Goal: Task Accomplishment & Management: Complete application form

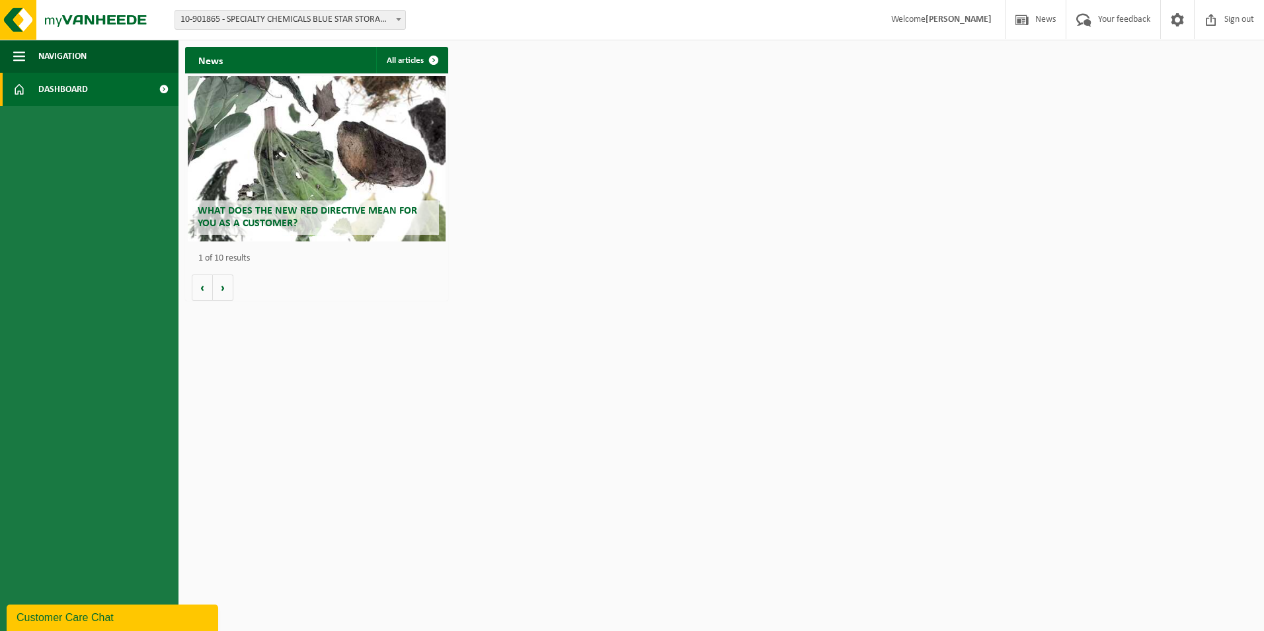
click at [304, 25] on span "10-901865 - SPECIALTY CHEMICALS BLUE STAR STORAGE - ZWIJNDRECHT" at bounding box center [290, 20] width 230 height 19
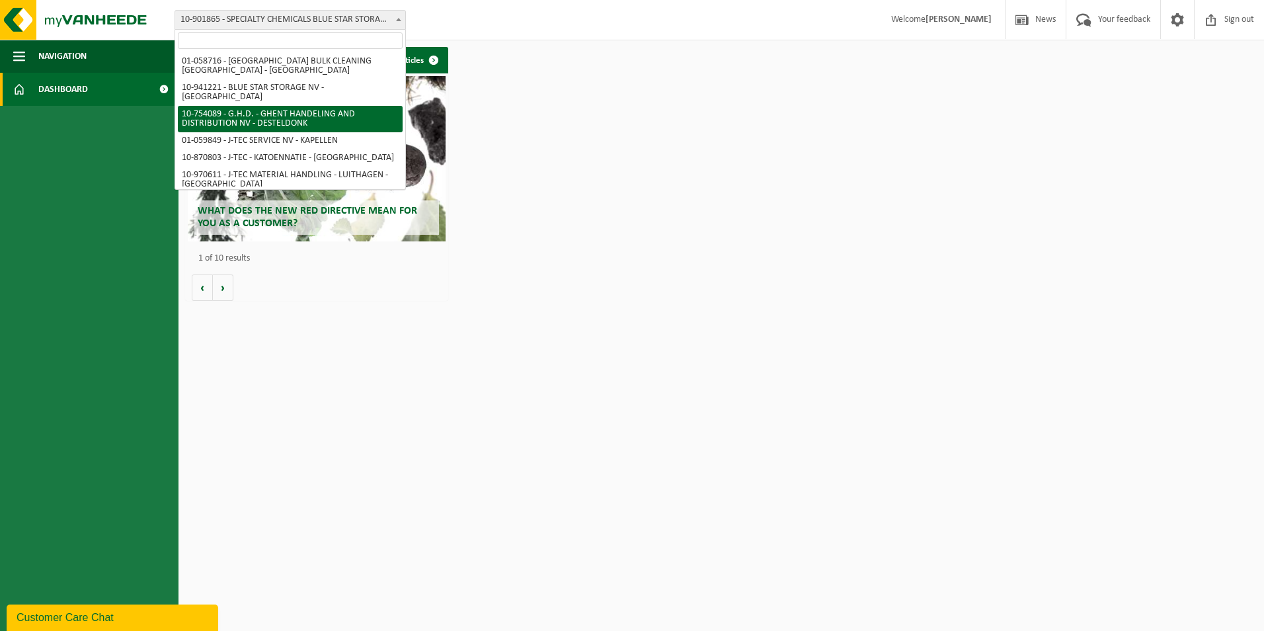
scroll to position [66, 0]
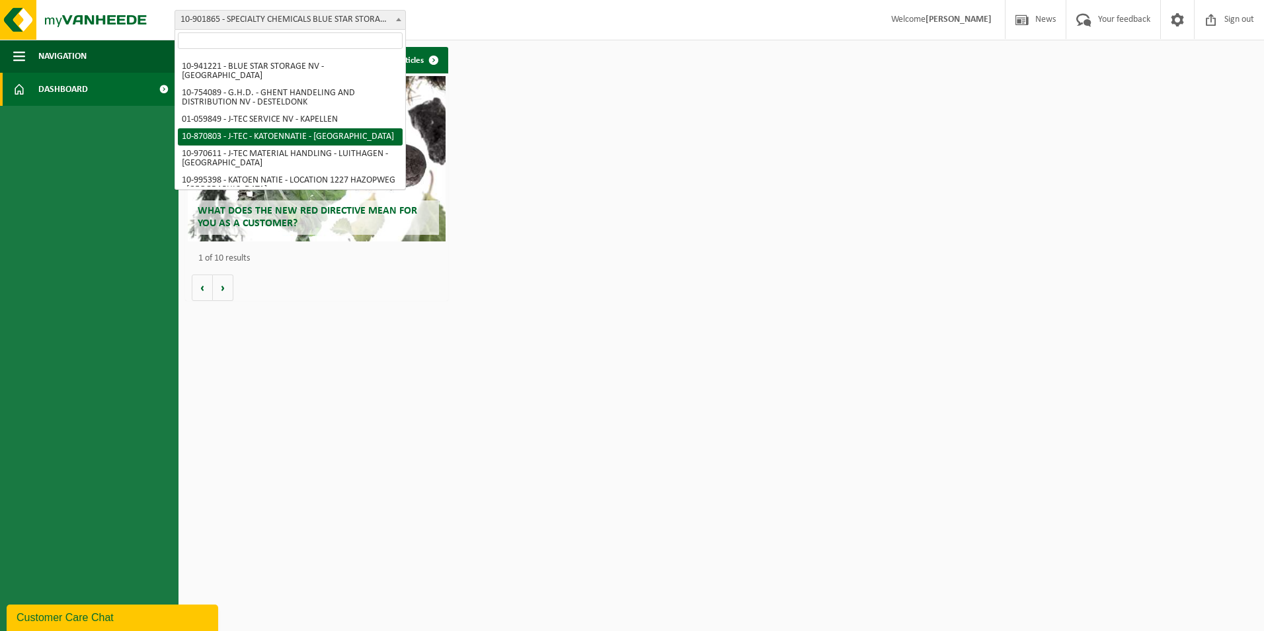
select select "11258"
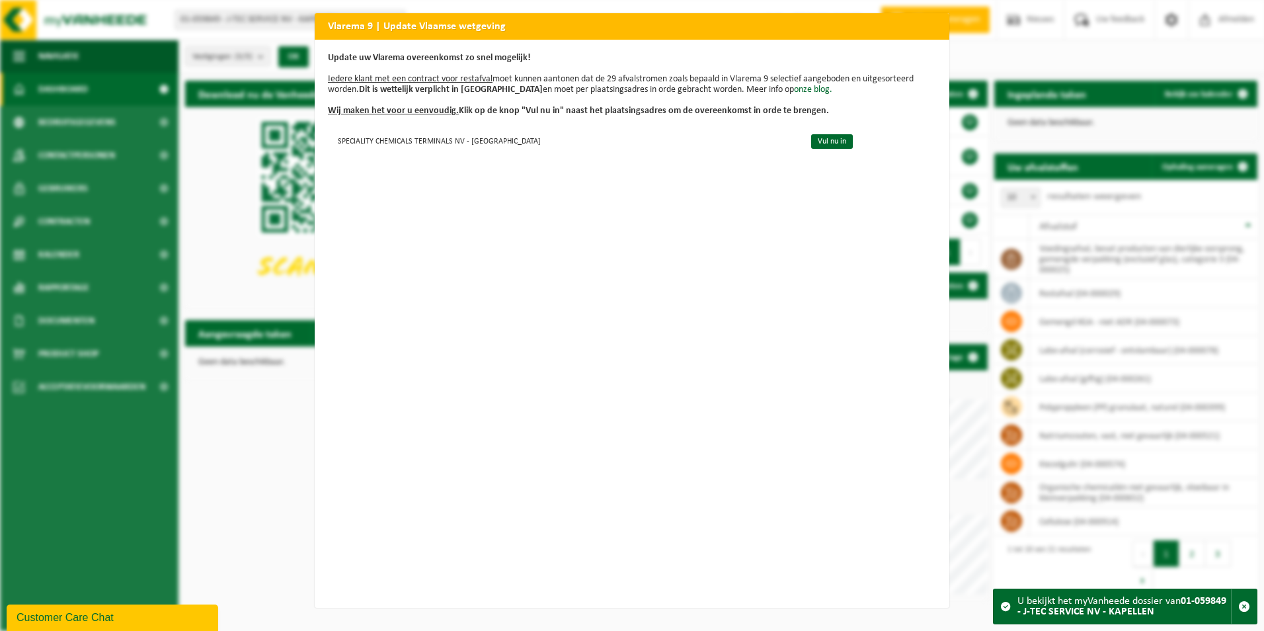
click at [876, 27] on h2 "Vlarema 9 | Update Vlaamse wetgeving" at bounding box center [632, 25] width 635 height 25
click at [239, 382] on div "Vlarema 9 | Update Vlaamse wetgeving Update uw Vlarema overeenkomst zo snel mog…" at bounding box center [632, 315] width 1264 height 631
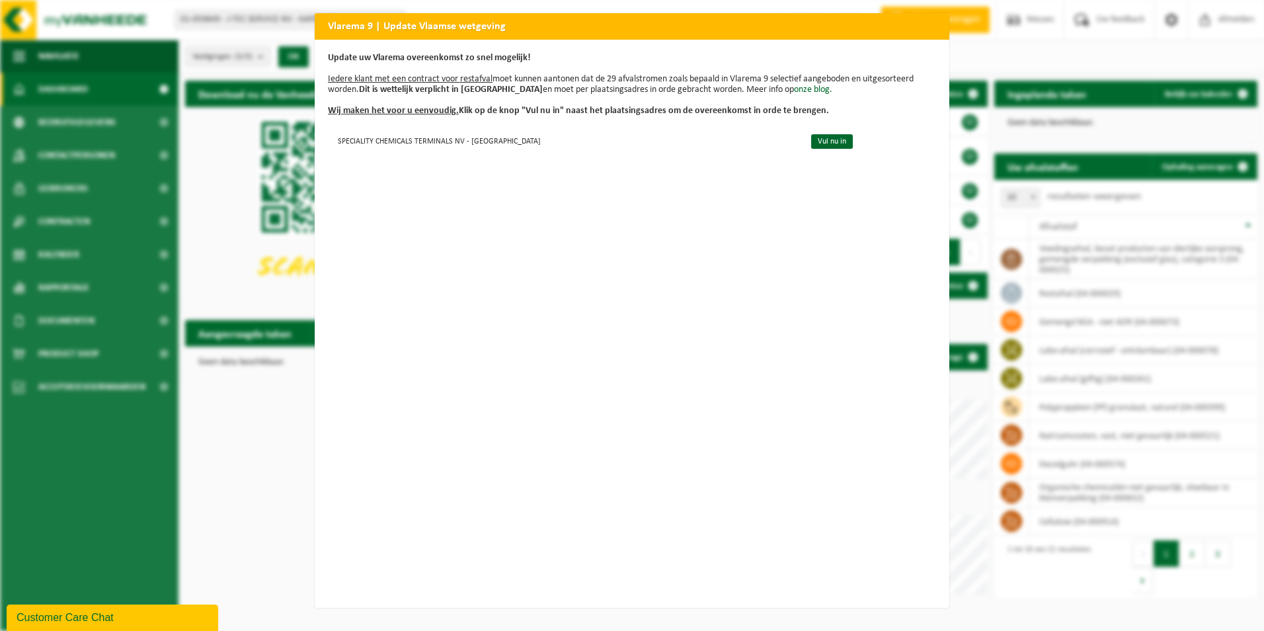
click at [1211, 13] on div "Vlarema 9 | Update Vlaamse wetgeving Update uw Vlarema overeenkomst zo snel mog…" at bounding box center [632, 315] width 1264 height 631
click at [918, 22] on h2 "Vlarema 9 | Update Vlaamse wetgeving" at bounding box center [632, 25] width 635 height 25
click at [926, 30] on h2 "Vlarema 9 | Update Vlaamse wetgeving" at bounding box center [632, 25] width 635 height 25
drag, startPoint x: 938, startPoint y: 30, endPoint x: 633, endPoint y: 48, distance: 306.0
click at [633, 48] on div "Vlarema 9 | Update Vlaamse wetgeving Update uw Vlarema overeenkomst zo snel mog…" at bounding box center [632, 310] width 635 height 594
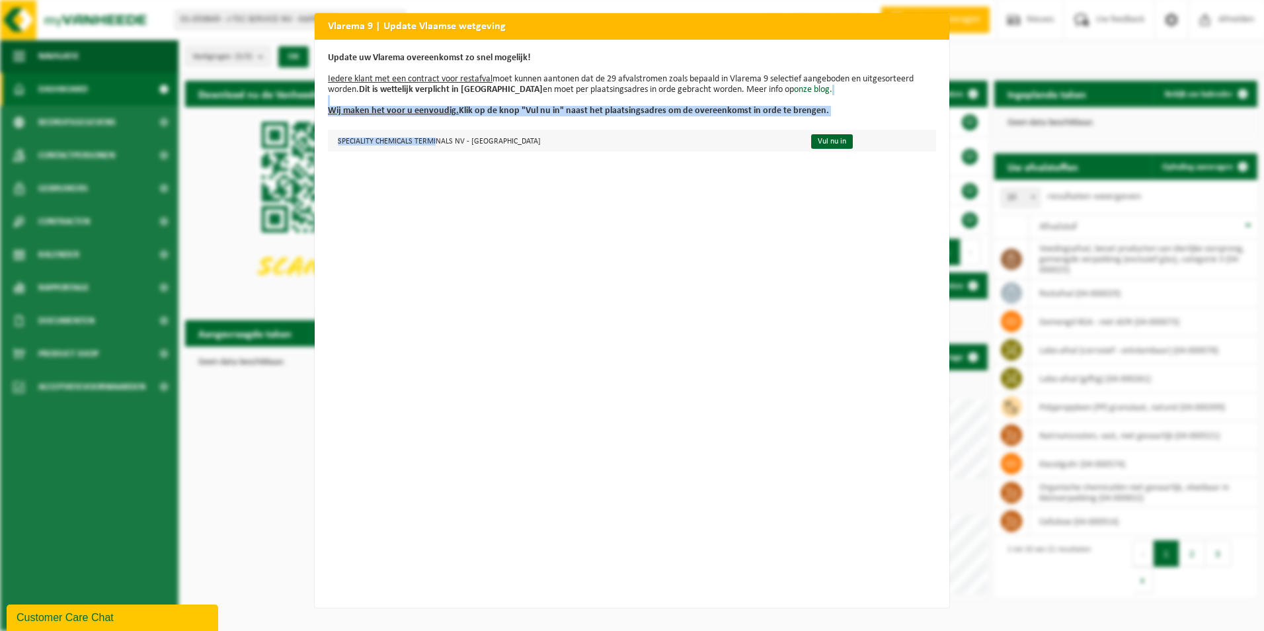
drag, startPoint x: 397, startPoint y: 101, endPoint x: 438, endPoint y: 147, distance: 61.8
click at [438, 147] on div "Update uw Vlarema overeenkomst zo snel mogelijk! Iedere klant met een contract …" at bounding box center [632, 324] width 635 height 568
click at [811, 147] on link "Vul nu in" at bounding box center [832, 141] width 42 height 15
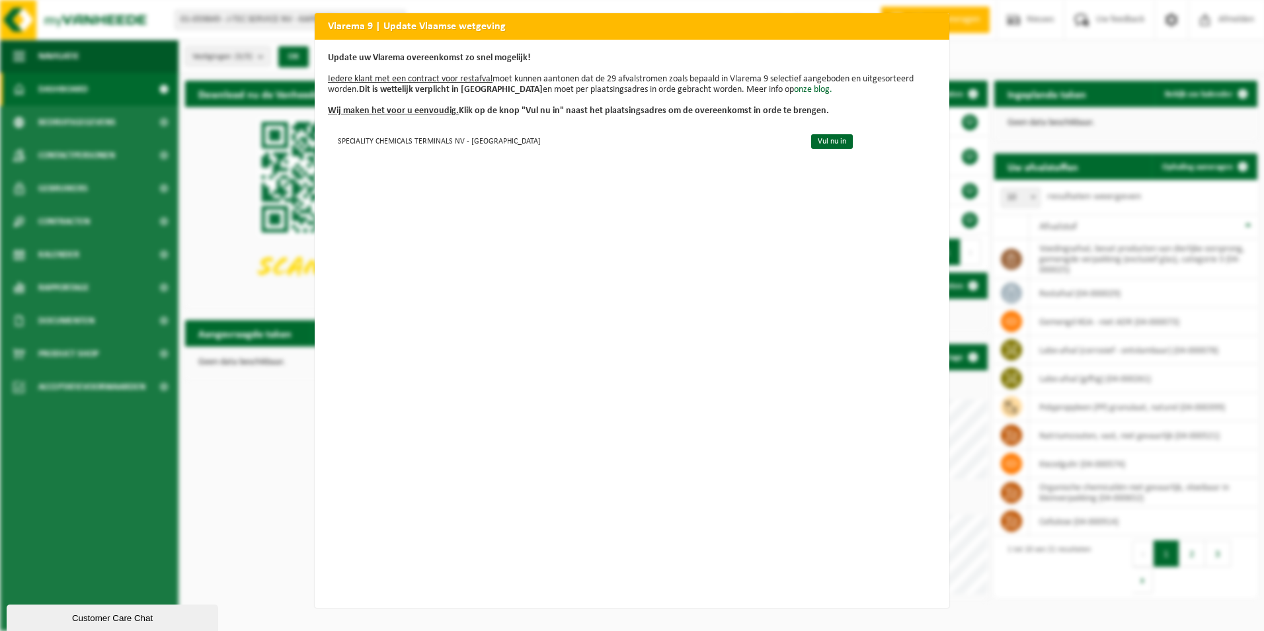
click at [917, 29] on h2 "Vlarema 9 | Update Vlaamse wetgeving" at bounding box center [632, 25] width 635 height 25
